Goal: Complete application form

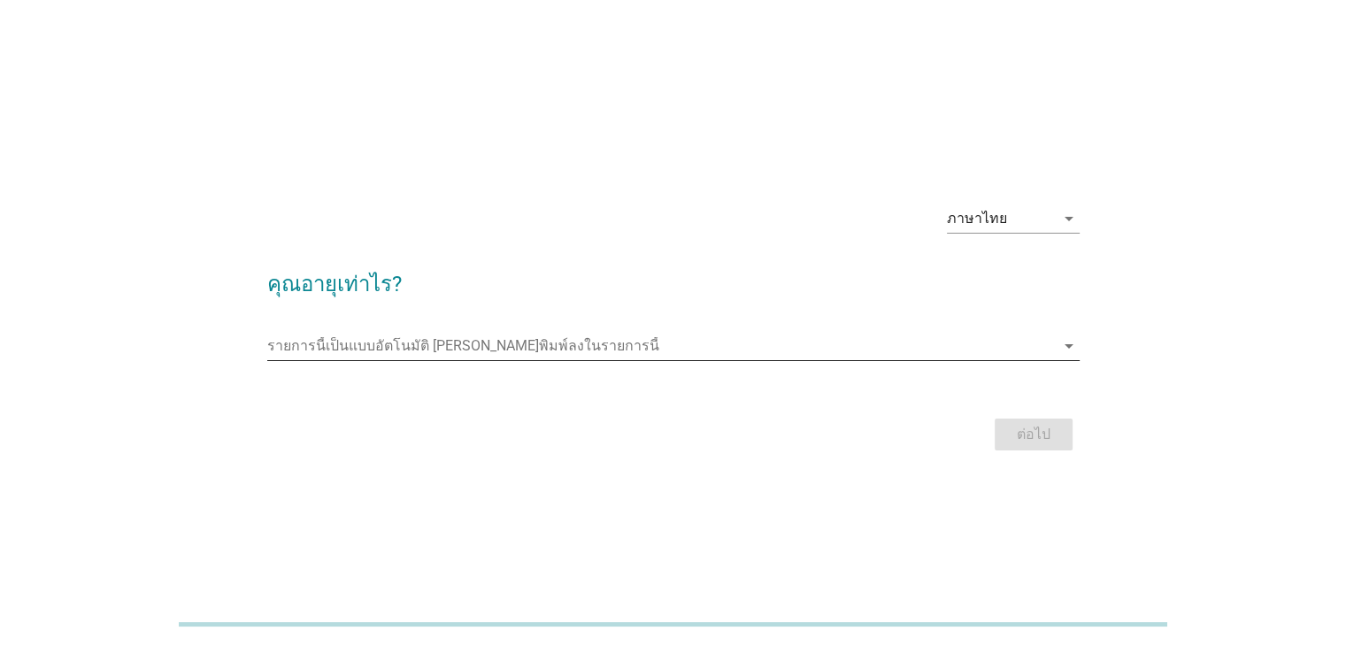
click at [467, 348] on input "รายการนี้เป็นแบบอัตโนมัติ คุณสามารถพิมพ์ลงในรายการนี้" at bounding box center [660, 346] width 787 height 28
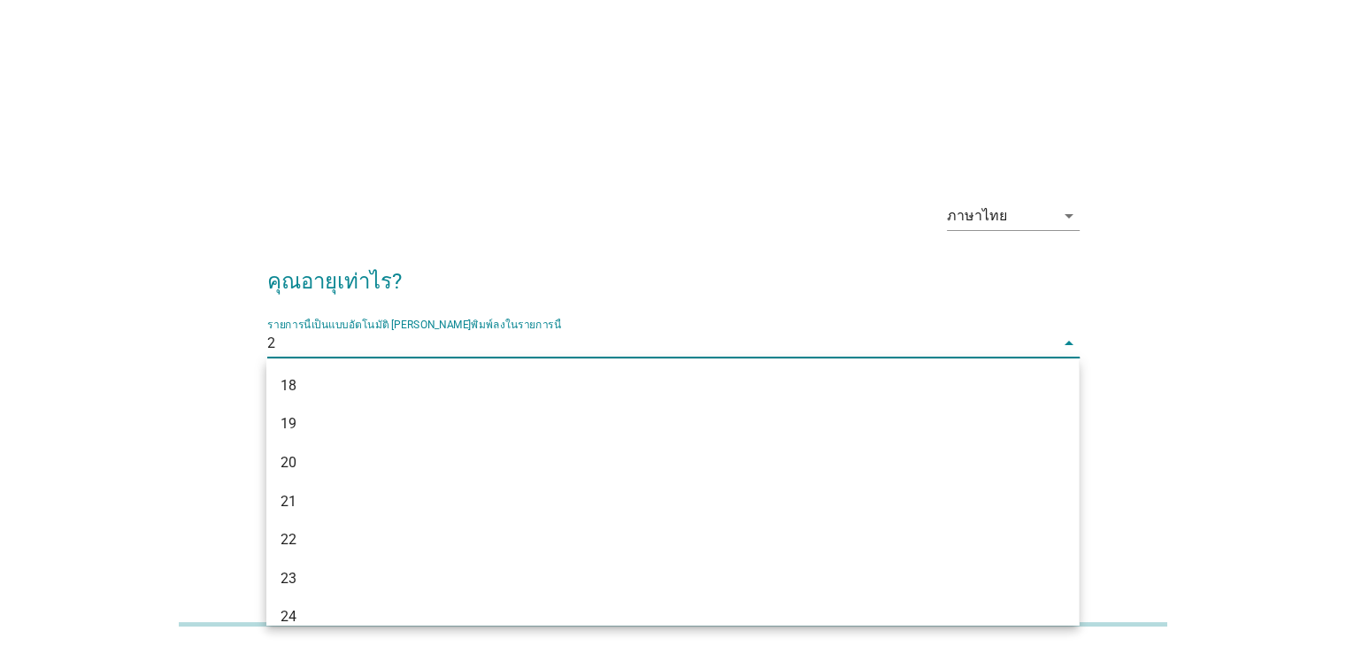
type input "23"
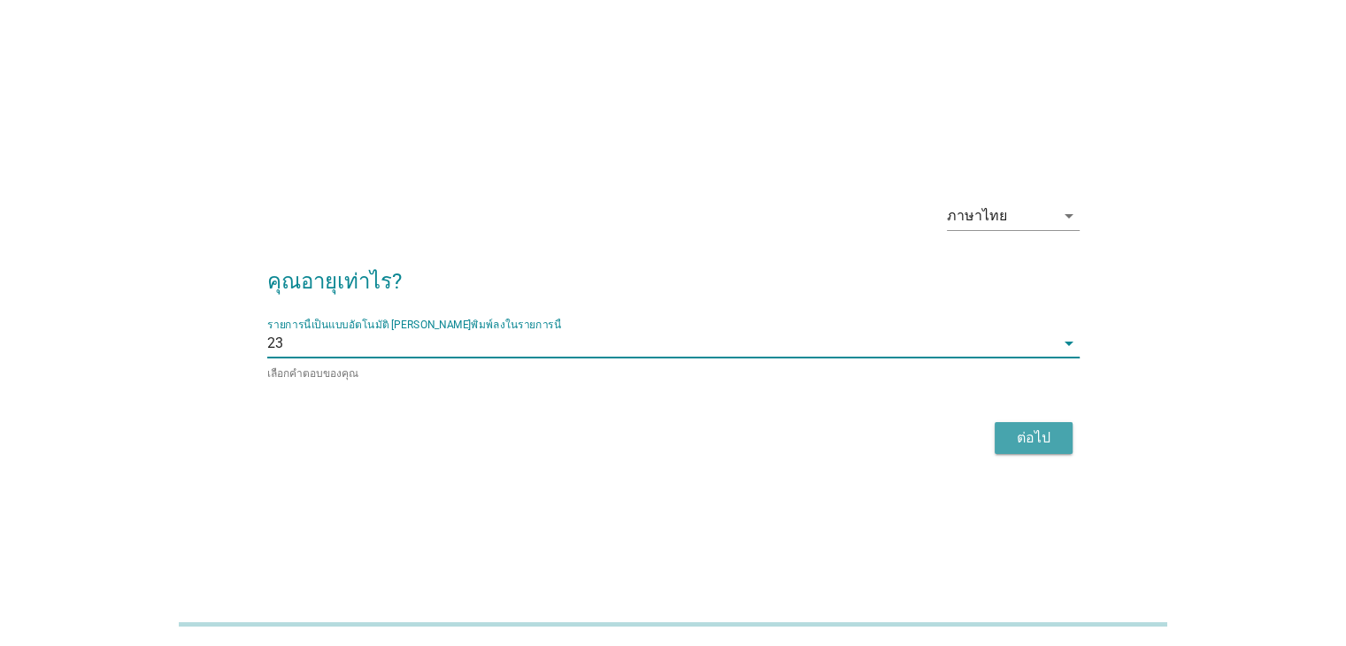
click at [1037, 447] on button "ต่อไป" at bounding box center [1033, 438] width 78 height 32
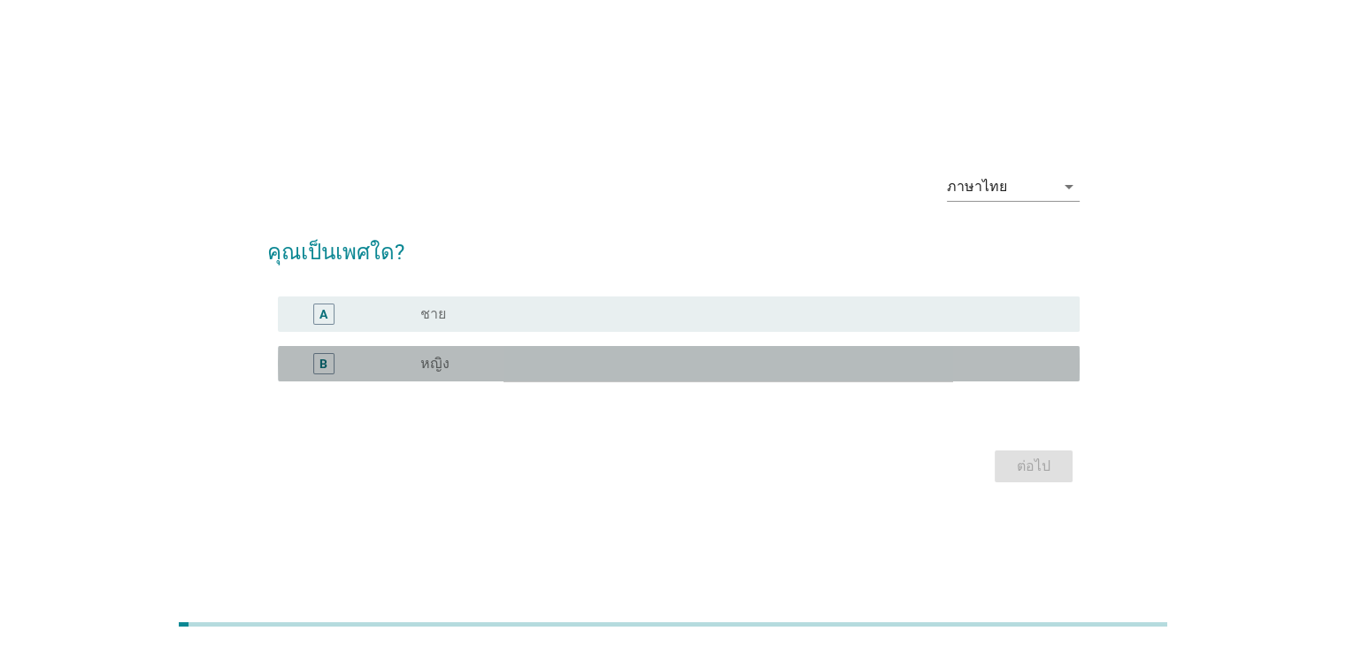
click at [477, 353] on div "radio_button_unchecked หญิง" at bounding box center [742, 363] width 644 height 21
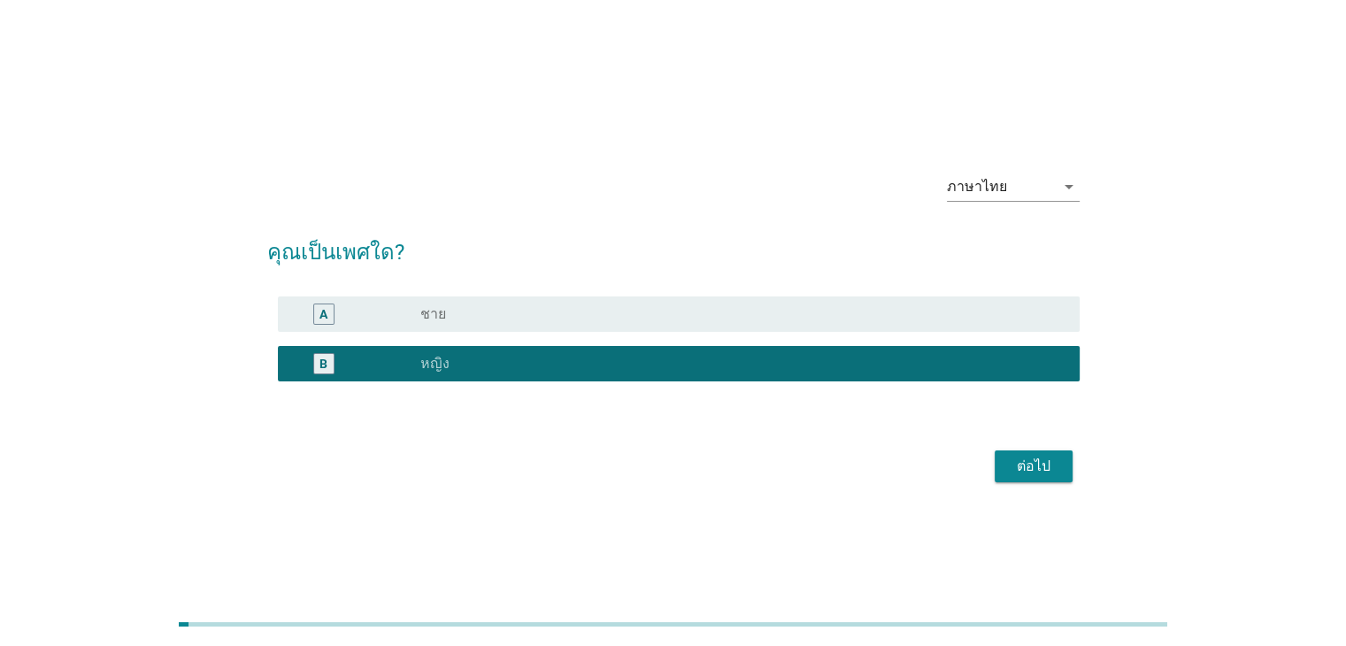
click at [1032, 463] on div "ต่อไป" at bounding box center [1034, 466] width 50 height 21
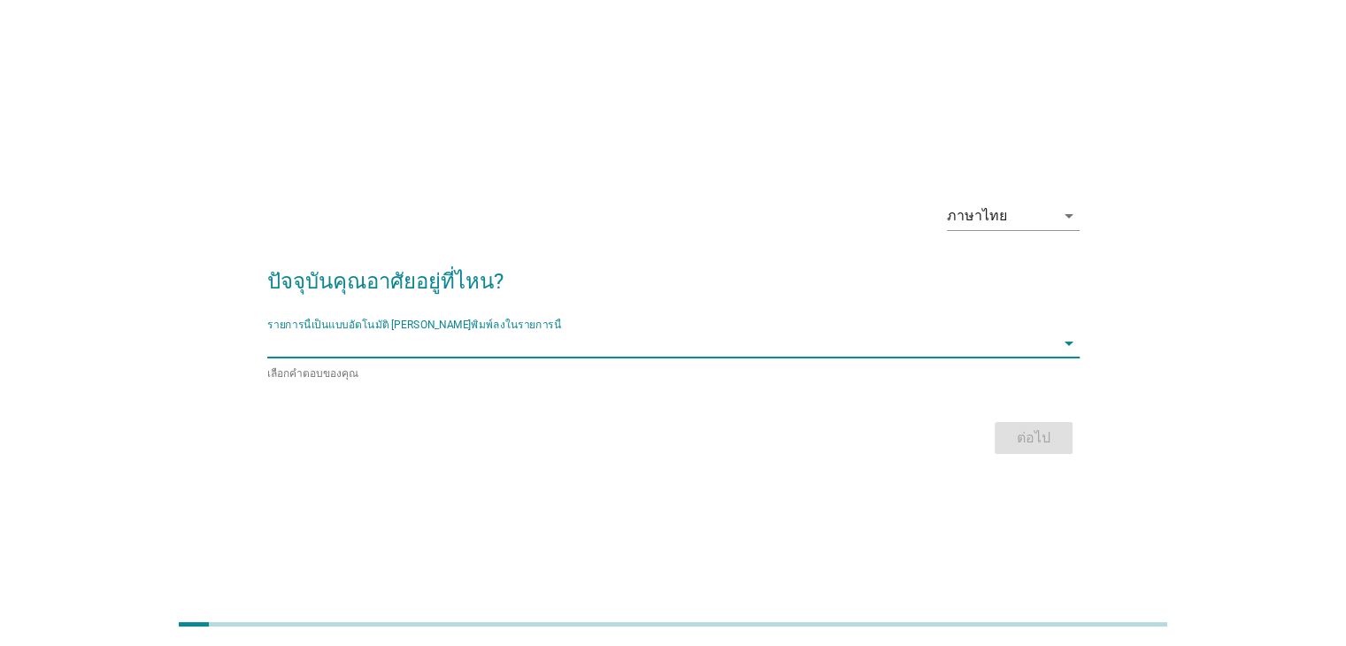
click at [610, 347] on input "รายการนี้เป็นแบบอัตโนมัติ คุณสามารถพิมพ์ลงในรายการนี้" at bounding box center [660, 343] width 787 height 28
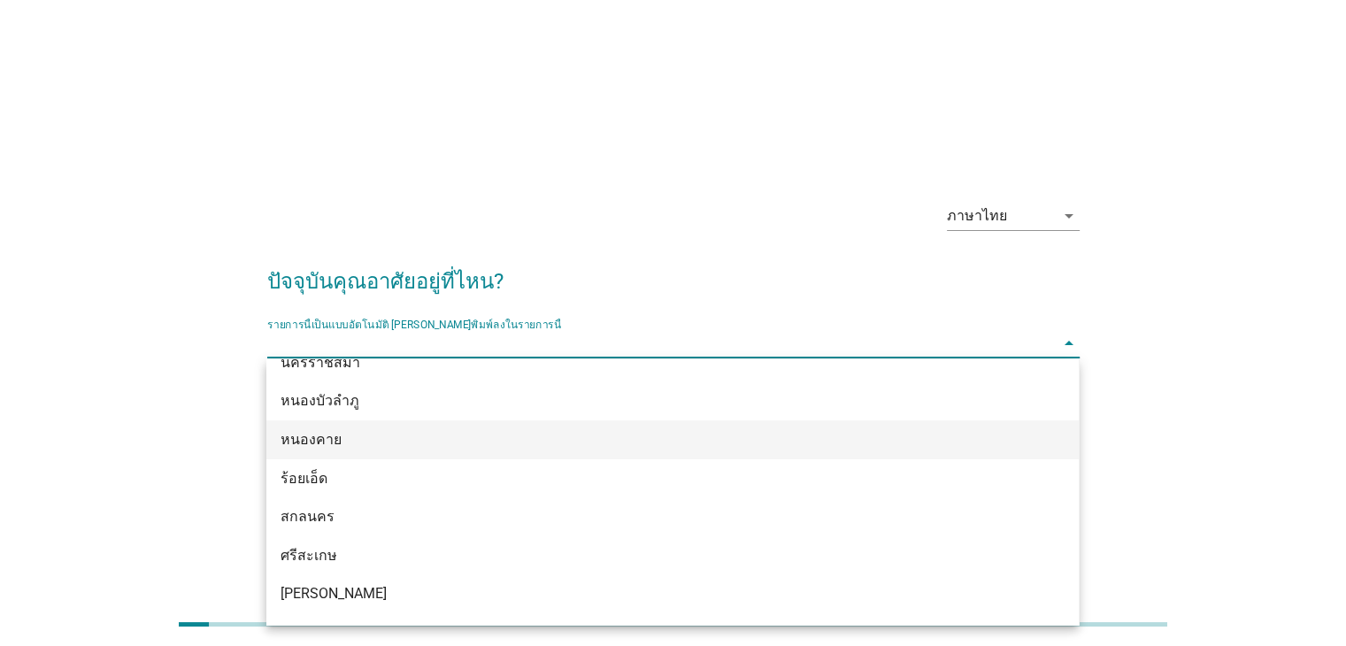
scroll to position [354, 0]
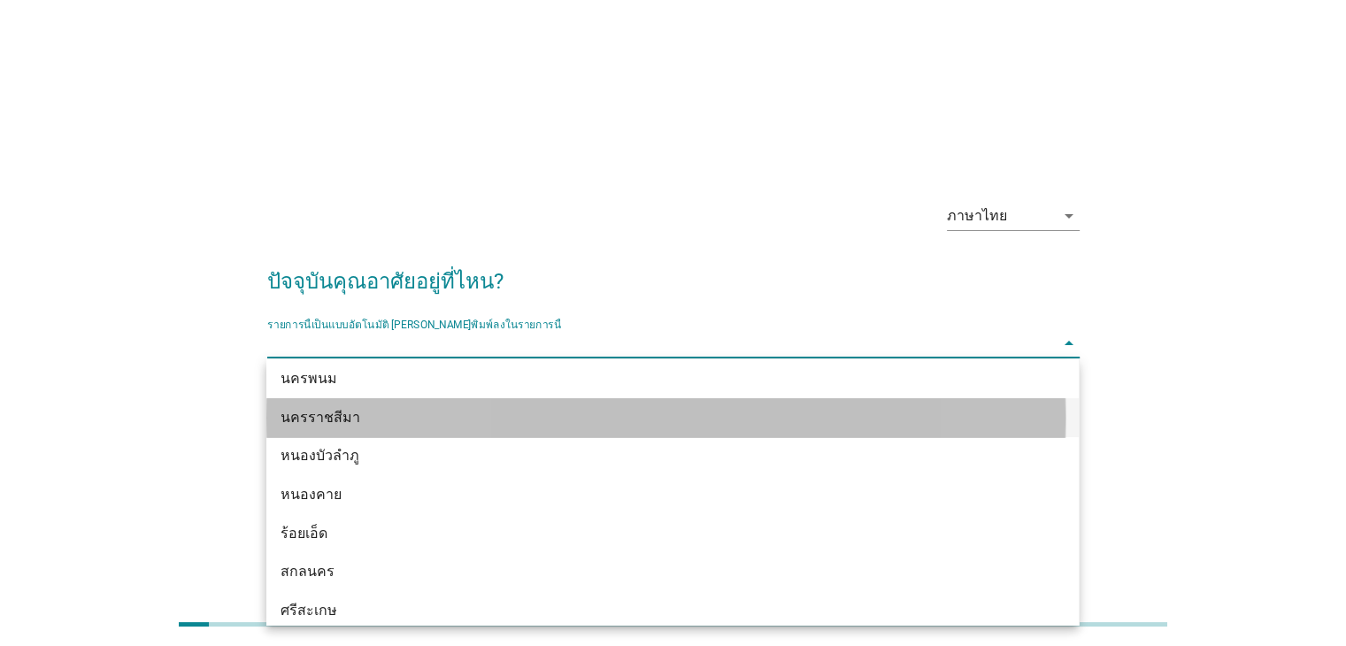
click at [408, 422] on div "นครราชสีมา" at bounding box center [639, 417] width 718 height 21
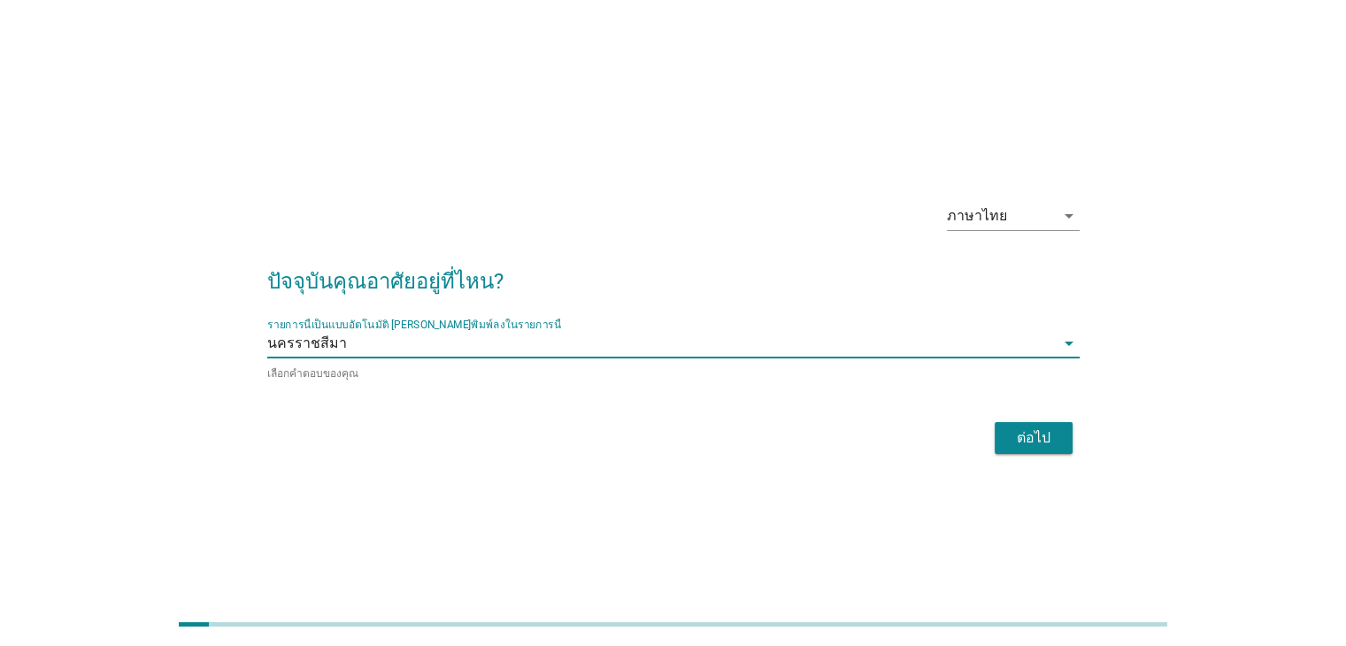
click at [1033, 447] on button "ต่อไป" at bounding box center [1033, 438] width 78 height 32
